Goal: Transaction & Acquisition: Purchase product/service

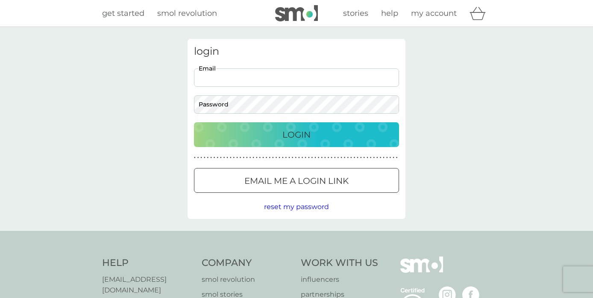
click at [220, 79] on body "Preferences Decline Accept get started smol revolution stories help my account …" at bounding box center [296, 217] width 593 height 434
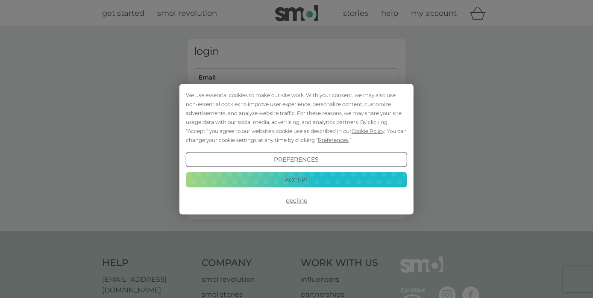
type input "peterjlbailey@gmail.com"
click at [220, 185] on button "Accept" at bounding box center [296, 179] width 221 height 15
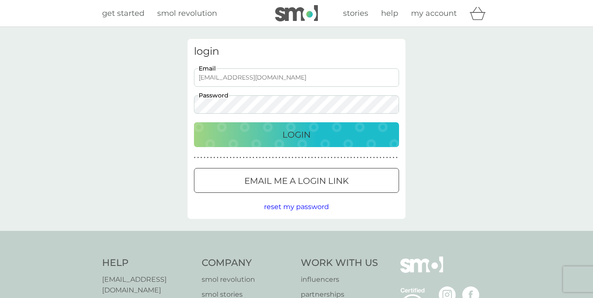
click at [226, 133] on div "Login" at bounding box center [297, 135] width 188 height 14
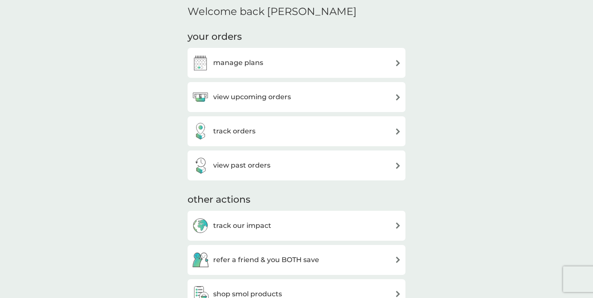
scroll to position [223, 0]
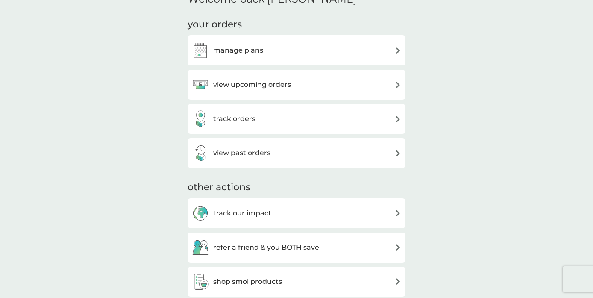
click at [226, 88] on h3 "view upcoming orders" at bounding box center [252, 84] width 78 height 11
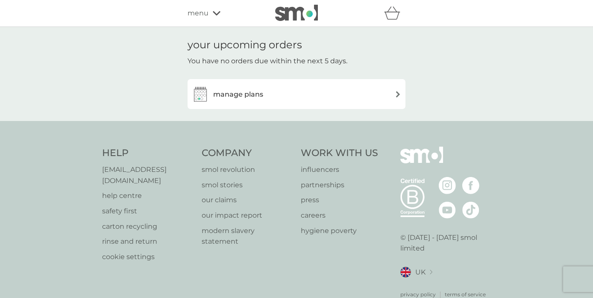
click at [228, 101] on div "manage plans" at bounding box center [227, 93] width 71 height 17
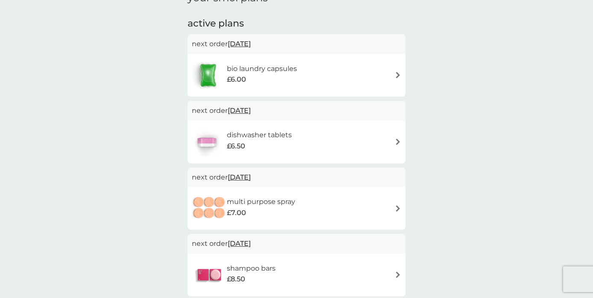
scroll to position [135, 0]
click at [277, 67] on h6 "bio laundry capsules" at bounding box center [262, 69] width 70 height 11
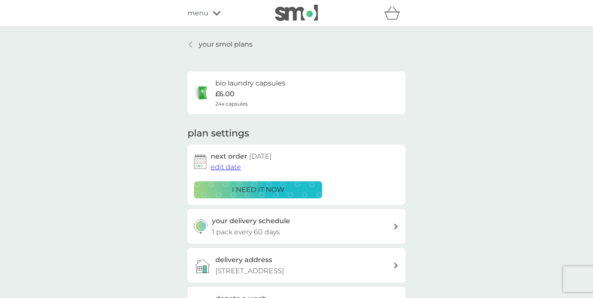
click at [252, 192] on p "i need it now" at bounding box center [258, 189] width 53 height 11
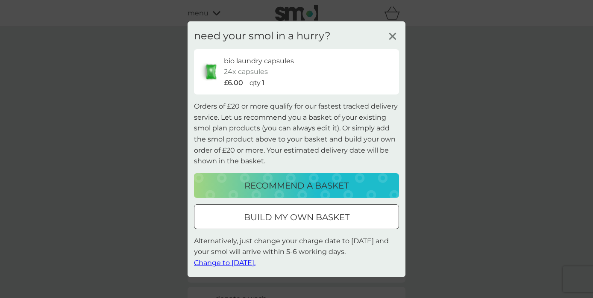
click at [254, 208] on button "build my own basket" at bounding box center [296, 216] width 205 height 25
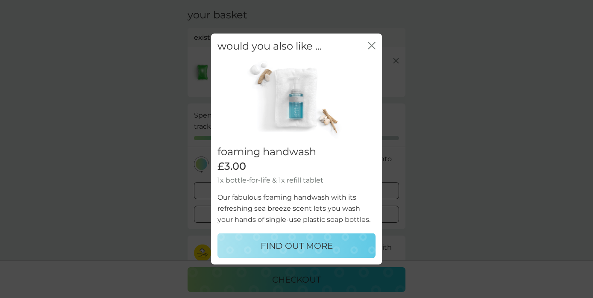
scroll to position [35, 0]
click at [314, 248] on p "FIND OUT MORE" at bounding box center [297, 246] width 72 height 14
select select "119"
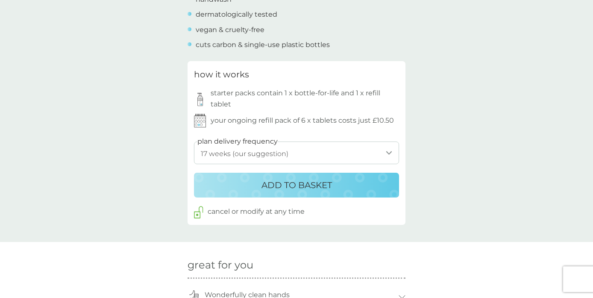
scroll to position [406, 0]
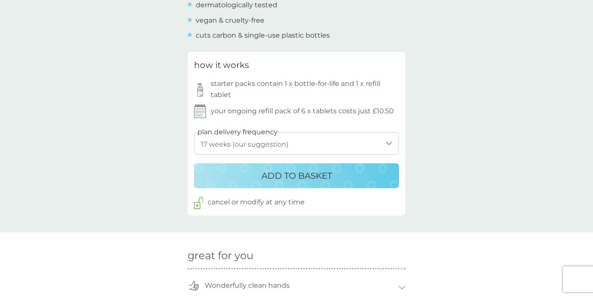
click at [208, 148] on select "1 week 2 weeks 3 weeks 4 weeks 5 weeks 6 weeks 7 weeks 8 weeks 9 weeks 10 weeks…" at bounding box center [296, 143] width 205 height 23
click at [213, 174] on div "ADD TO BASKET" at bounding box center [297, 176] width 188 height 14
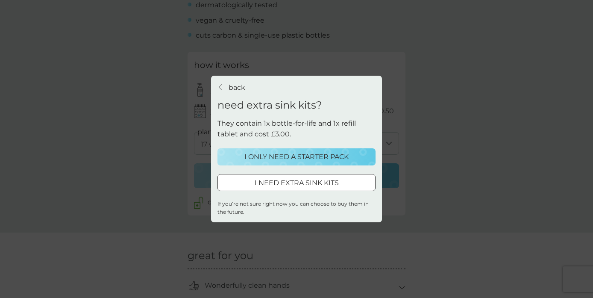
click at [269, 153] on p "I ONLY NEED A STARTER PACK" at bounding box center [296, 156] width 104 height 11
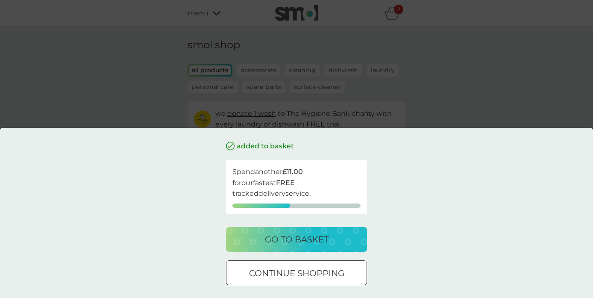
scroll to position [0, 0]
click at [254, 241] on div "go to basket" at bounding box center [297, 239] width 124 height 14
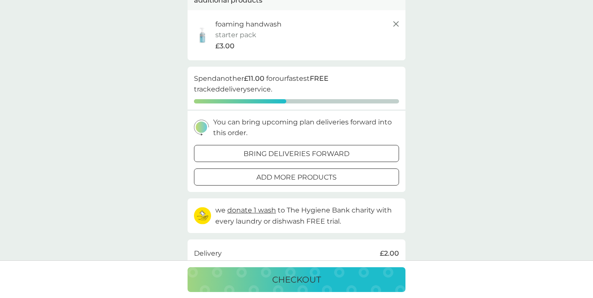
scroll to position [137, 0]
click at [227, 173] on div "add more products" at bounding box center [296, 176] width 204 height 11
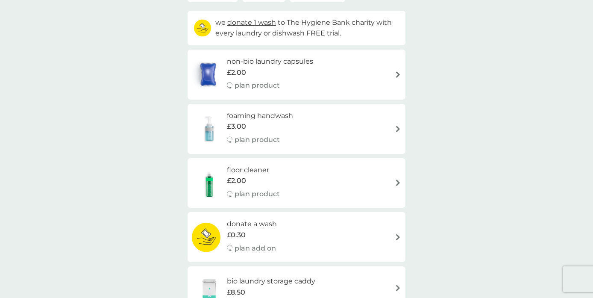
scroll to position [102, 0]
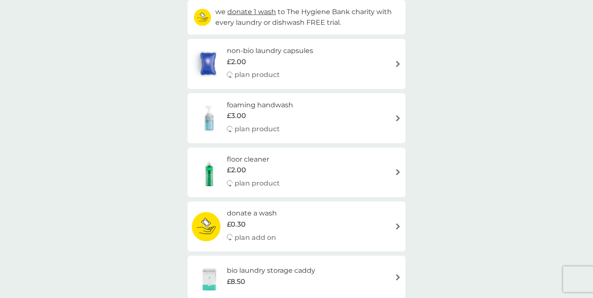
click at [294, 50] on h6 "non-bio laundry capsules" at bounding box center [270, 50] width 86 height 11
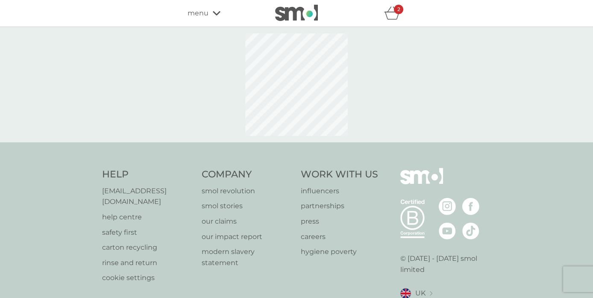
select select "42"
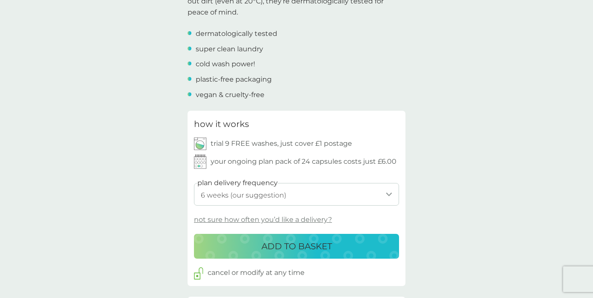
scroll to position [308, 0]
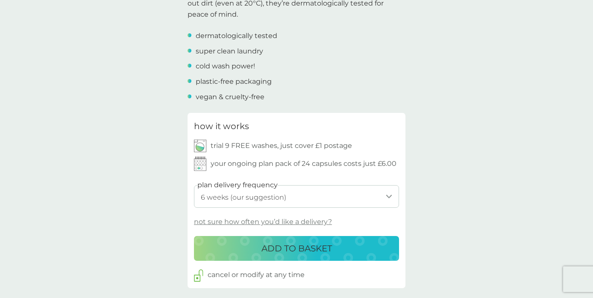
click at [226, 247] on div "ADD TO BASKET" at bounding box center [297, 248] width 188 height 14
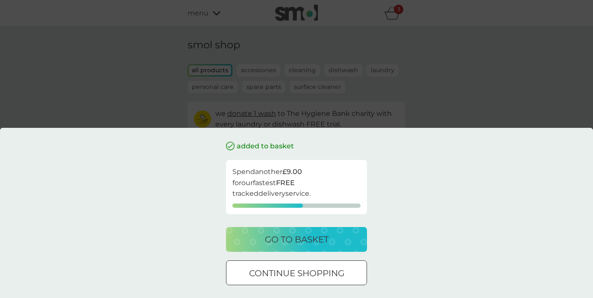
click at [252, 244] on div "go to basket" at bounding box center [297, 239] width 124 height 14
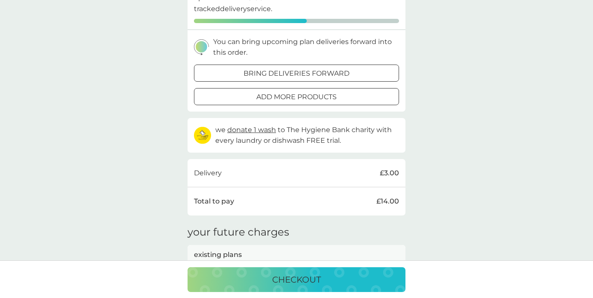
scroll to position [251, 0]
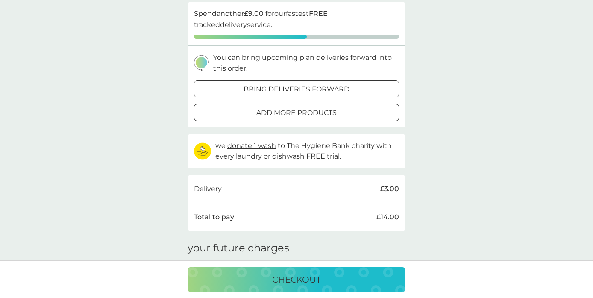
click at [258, 188] on div "Delivery £3.00" at bounding box center [296, 188] width 205 height 11
click at [222, 92] on div "bring deliveries forward" at bounding box center [296, 89] width 204 height 11
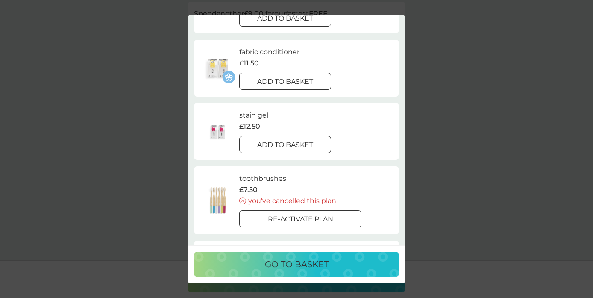
scroll to position [0, 0]
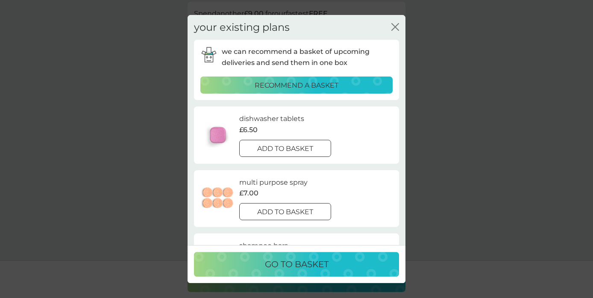
click at [126, 158] on div "your existing plans close we can recommend a basket of upcoming deliveries and …" at bounding box center [296, 149] width 593 height 298
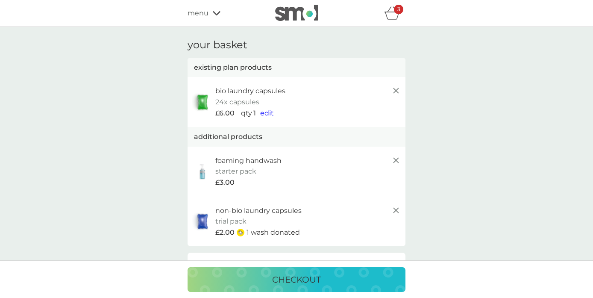
click at [399, 159] on icon at bounding box center [396, 160] width 10 height 10
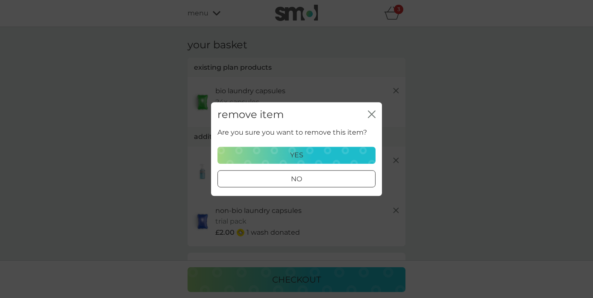
click at [298, 156] on p "yes" at bounding box center [296, 155] width 13 height 11
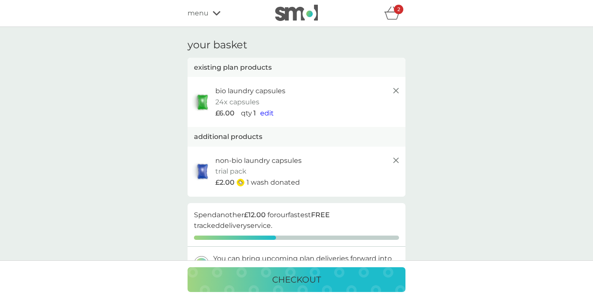
click at [395, 158] on icon at bounding box center [396, 160] width 10 height 10
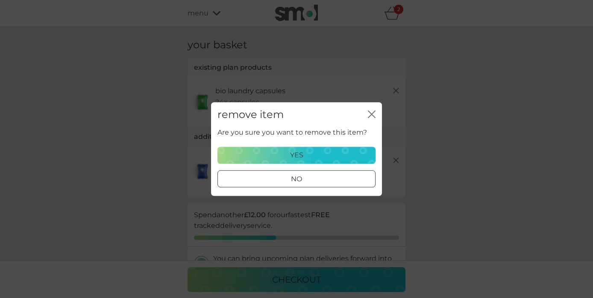
click at [300, 154] on p "yes" at bounding box center [296, 155] width 13 height 11
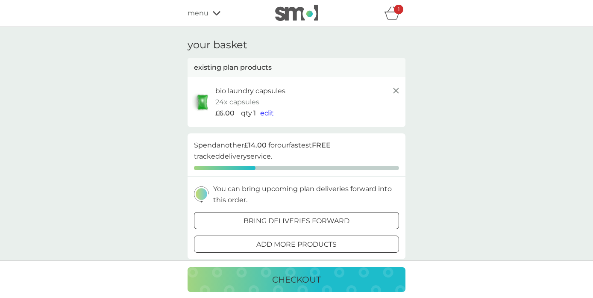
click at [239, 277] on div "checkout" at bounding box center [296, 280] width 201 height 14
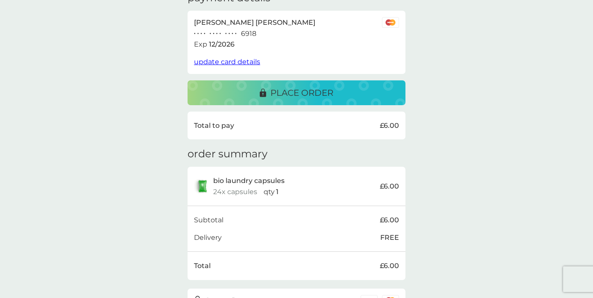
scroll to position [159, 0]
click at [223, 88] on div "place order" at bounding box center [296, 92] width 201 height 14
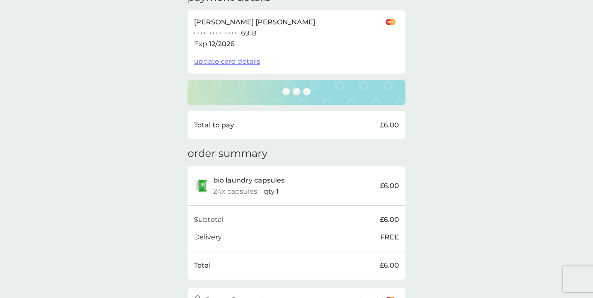
scroll to position [0, 0]
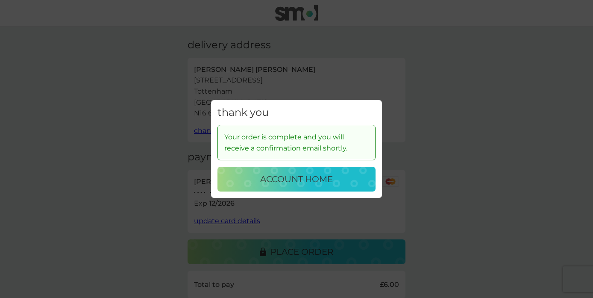
click at [312, 178] on p "account home" at bounding box center [296, 179] width 73 height 14
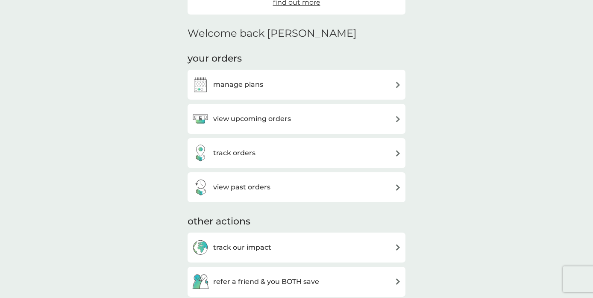
scroll to position [243, 0]
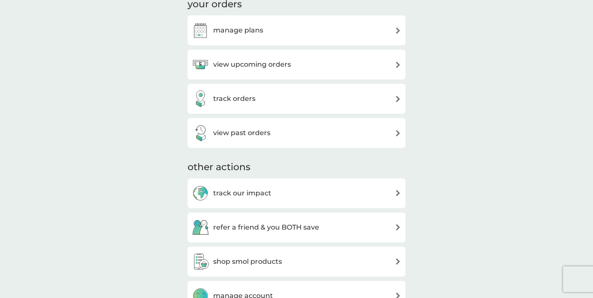
click at [241, 36] on div "manage plans" at bounding box center [227, 30] width 71 height 17
